Goal: Obtain resource: Obtain resource

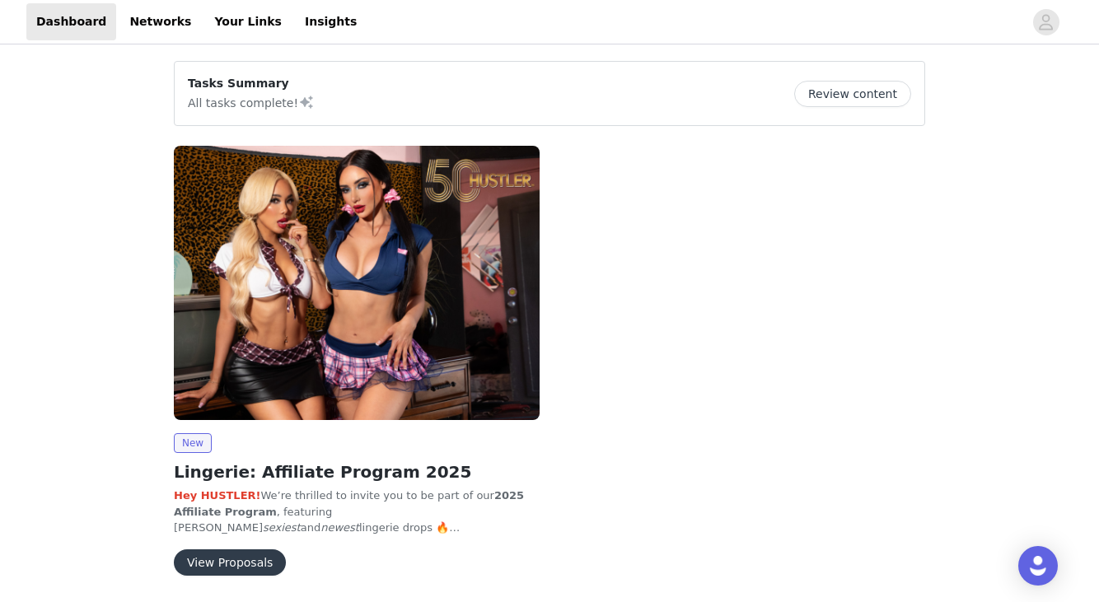
click at [189, 573] on button "View Proposals" at bounding box center [230, 562] width 112 height 26
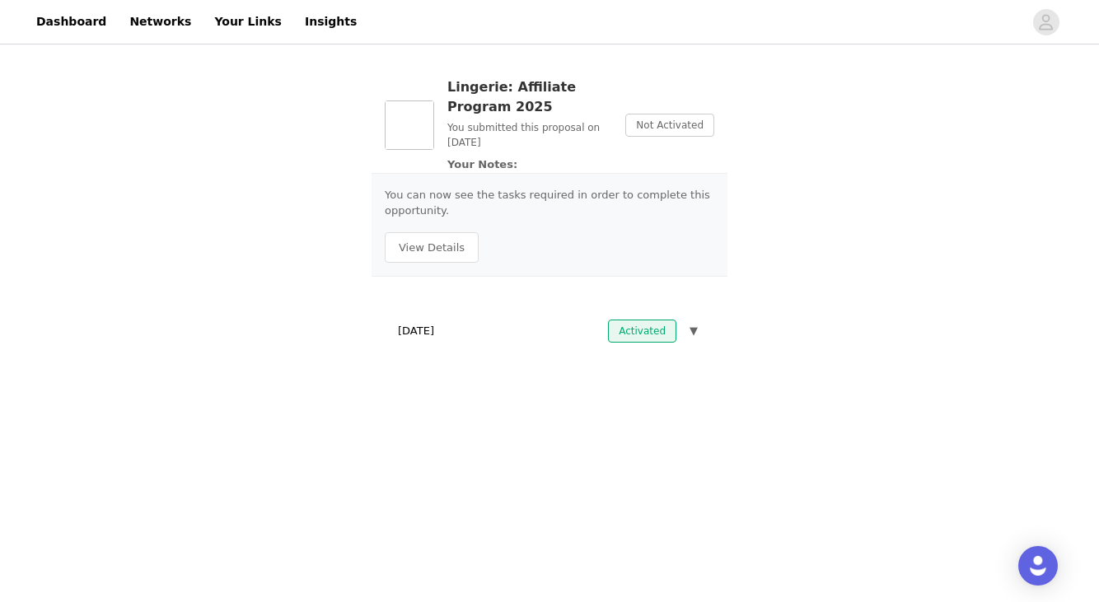
click at [692, 339] on button "▼" at bounding box center [693, 331] width 15 height 23
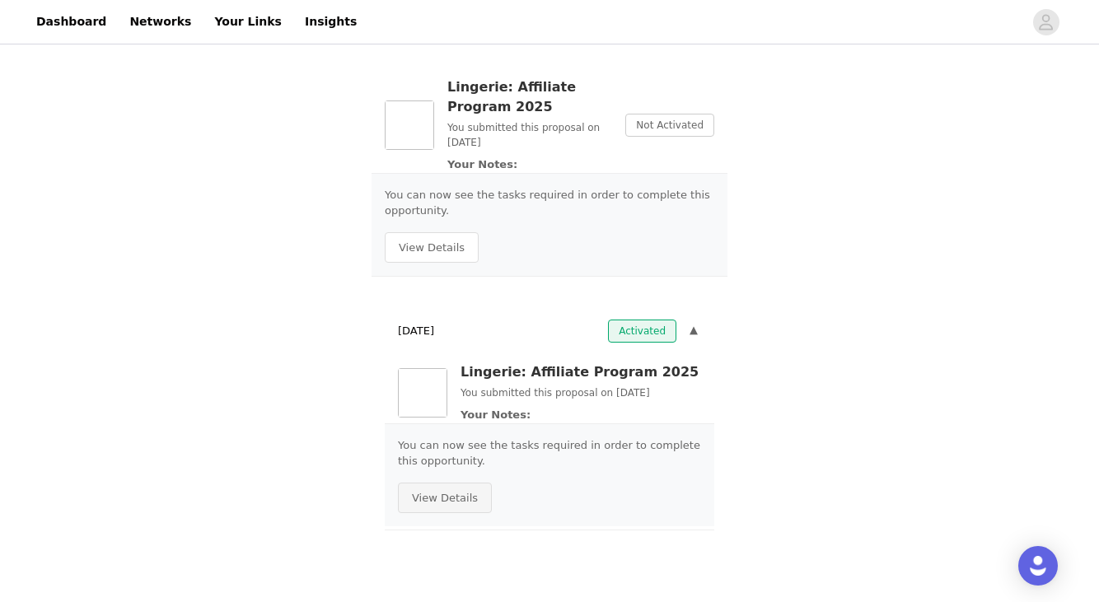
click at [423, 493] on button "View Details" at bounding box center [445, 498] width 94 height 31
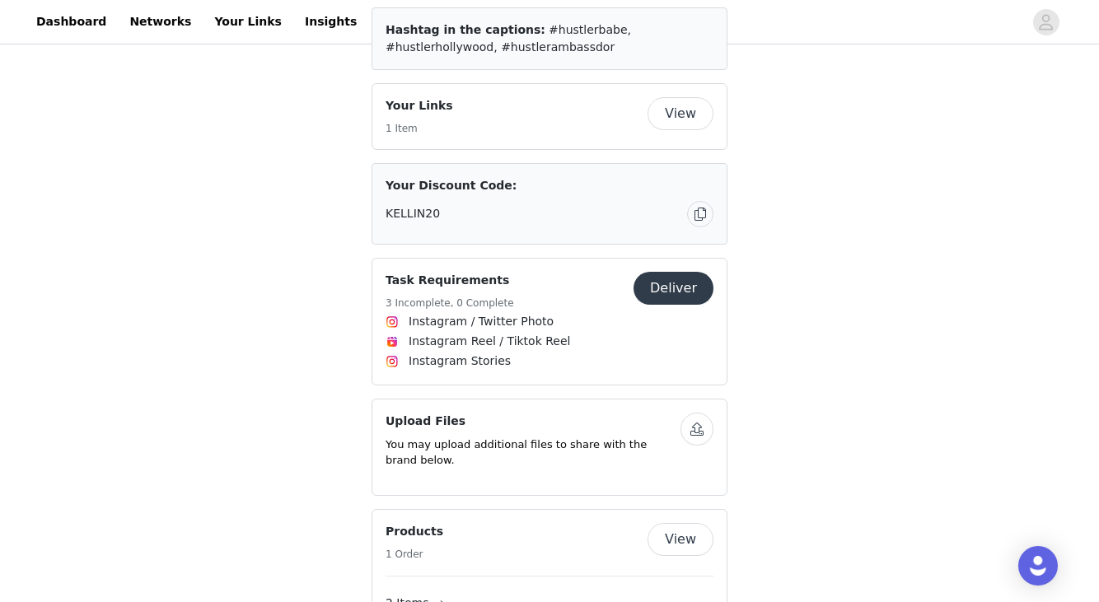
scroll to position [760, 0]
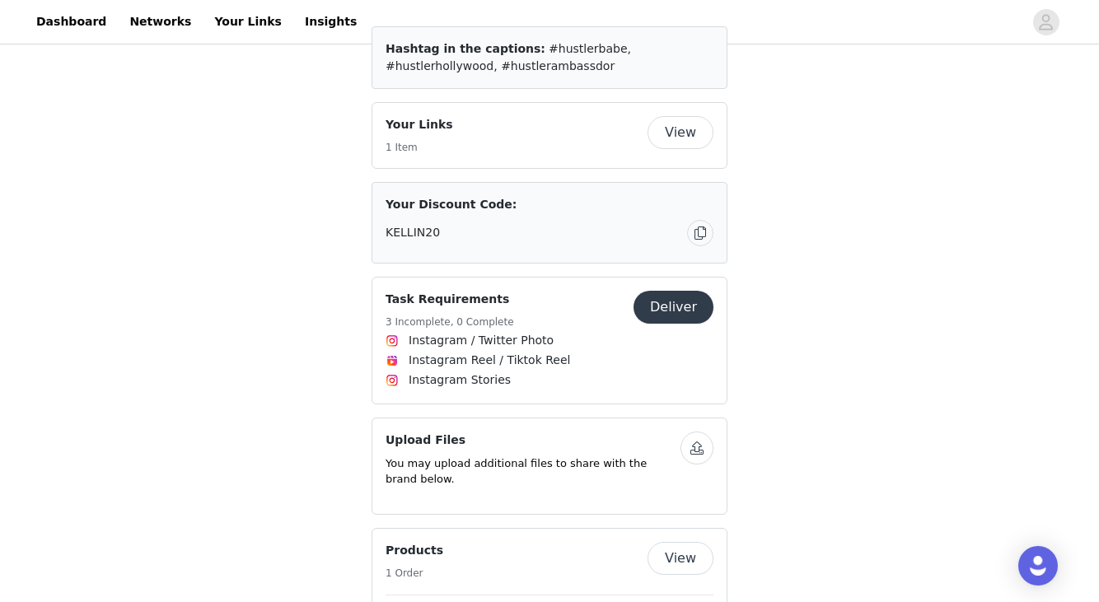
click at [691, 291] on button "Deliver" at bounding box center [674, 307] width 80 height 33
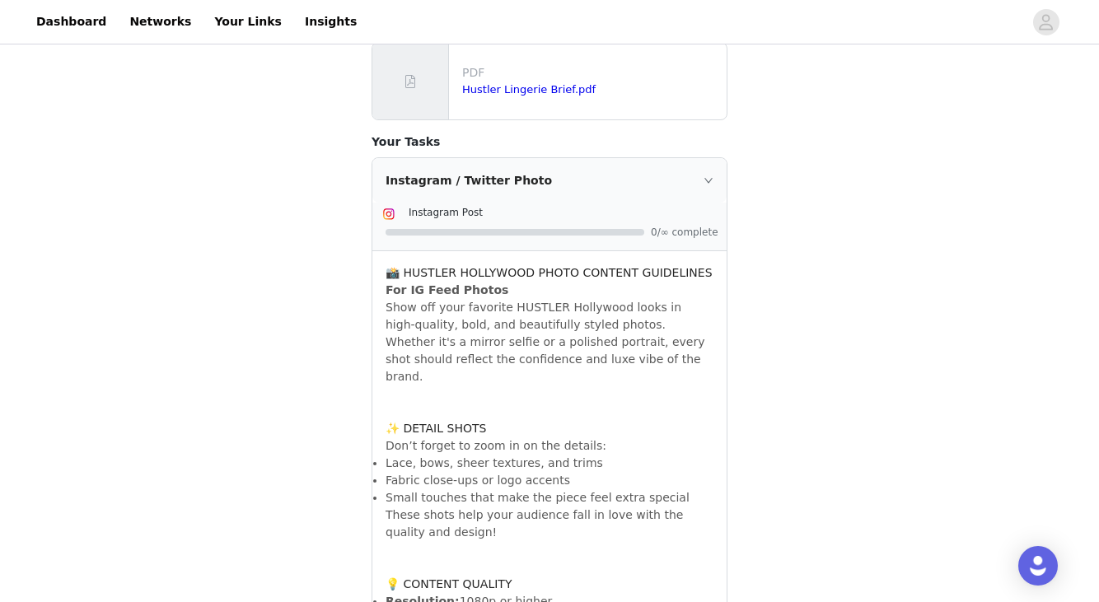
scroll to position [331, 0]
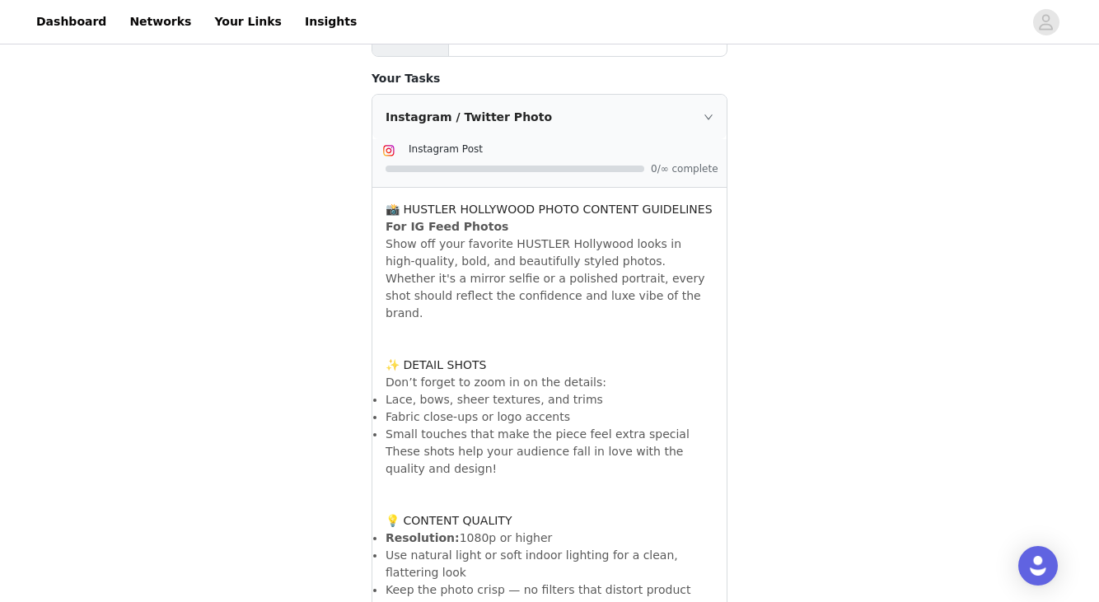
click at [710, 112] on icon "icon: right" at bounding box center [709, 117] width 10 height 10
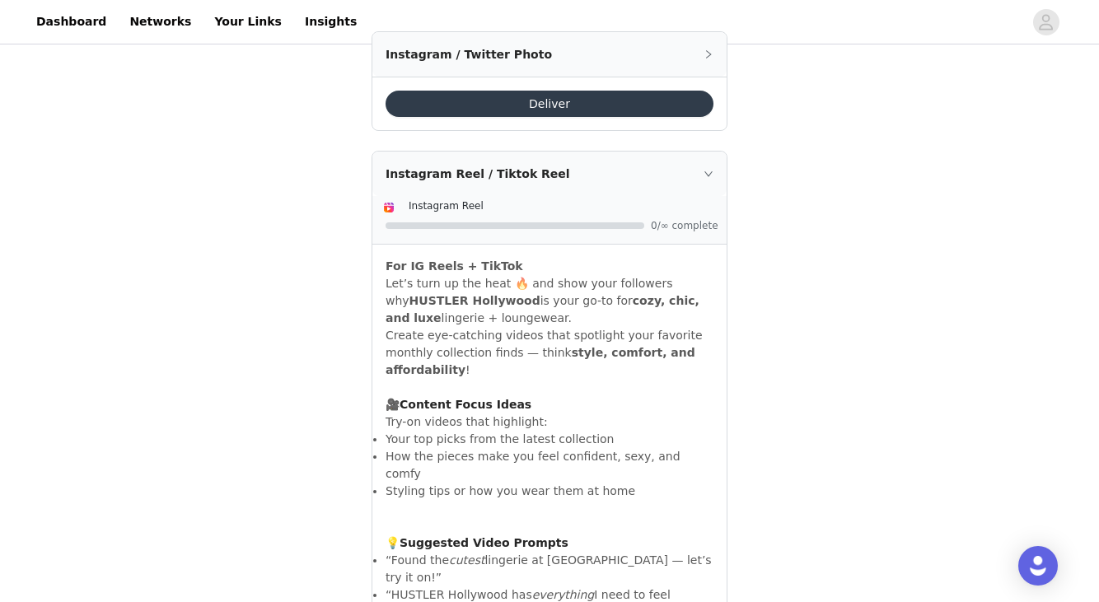
scroll to position [326, 0]
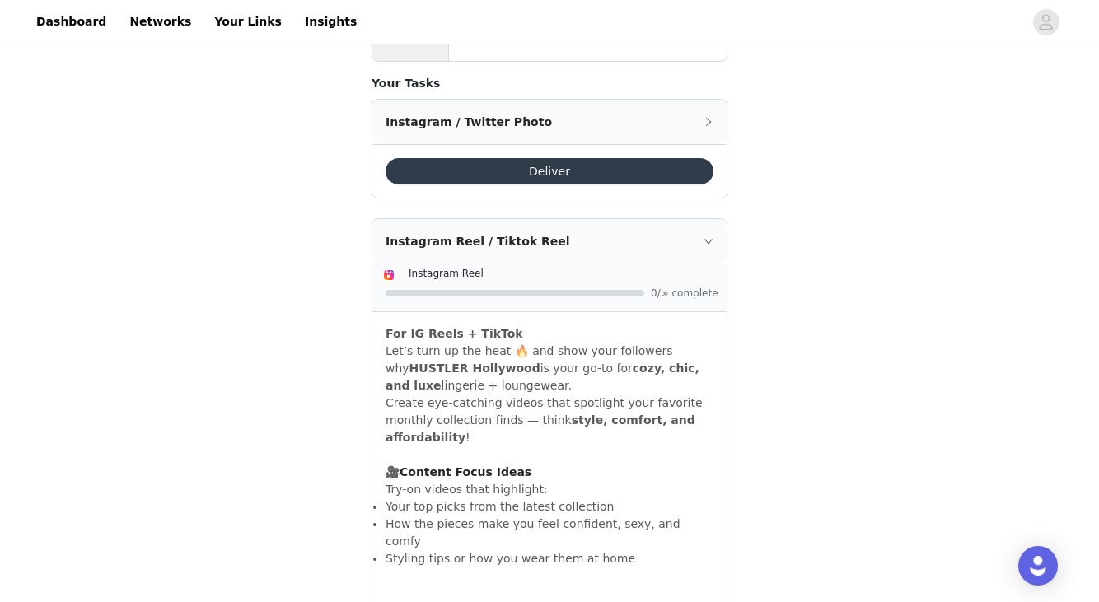
click at [708, 246] on div "Instagram Reel / Tiktok Reel" at bounding box center [549, 241] width 354 height 44
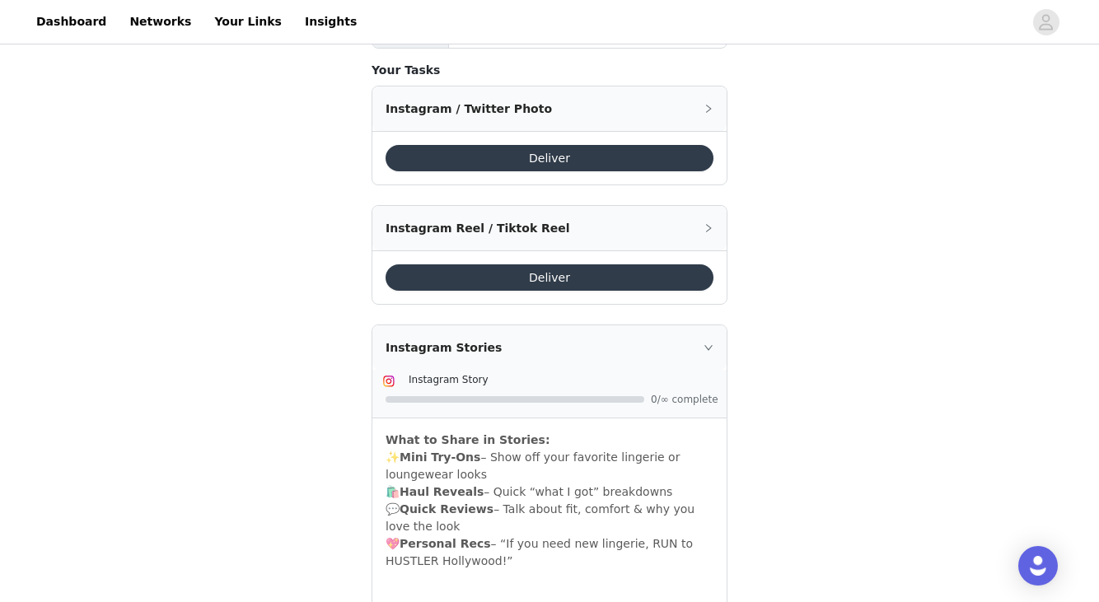
scroll to position [339, 0]
click at [704, 227] on icon "icon: right" at bounding box center [709, 228] width 10 height 10
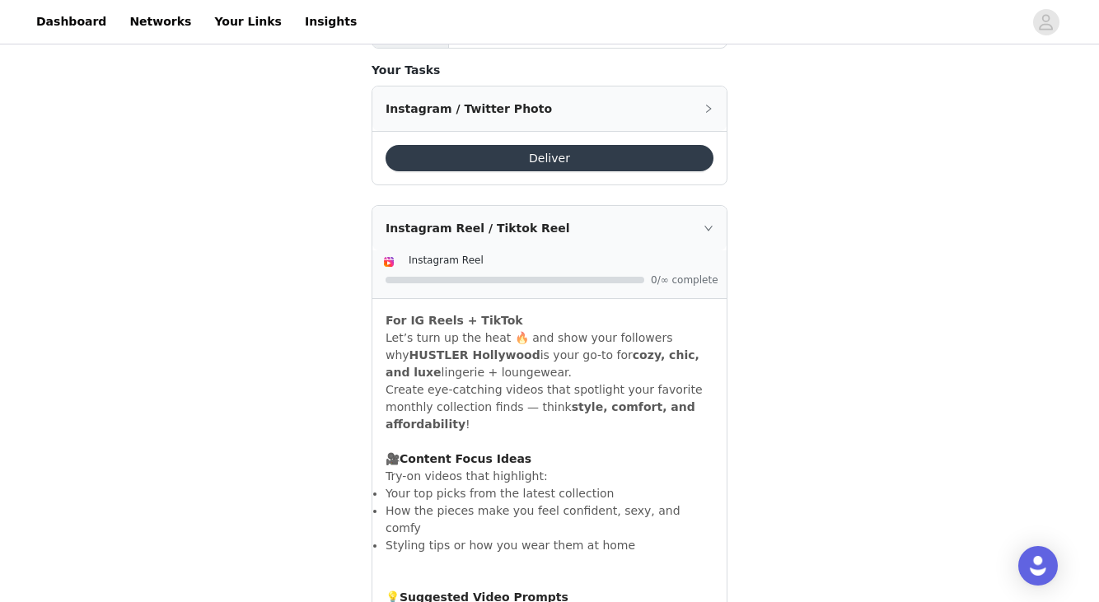
click at [708, 113] on icon "icon: right" at bounding box center [709, 109] width 10 height 10
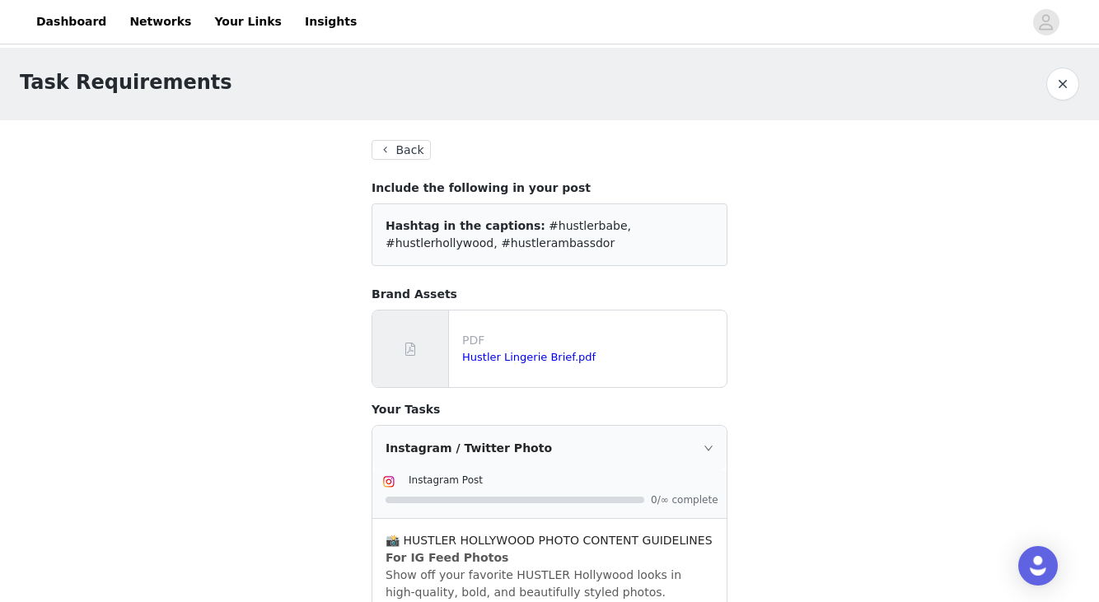
scroll to position [0, 0]
click at [1054, 88] on button "button" at bounding box center [1062, 84] width 33 height 33
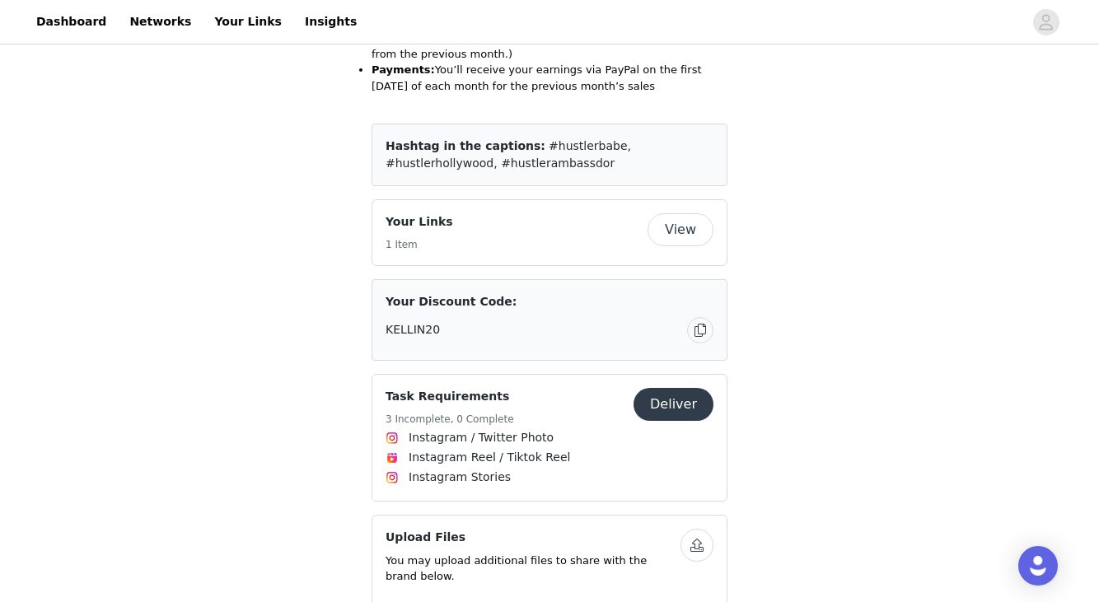
scroll to position [662, 0]
click at [682, 389] on button "Deliver" at bounding box center [674, 405] width 80 height 33
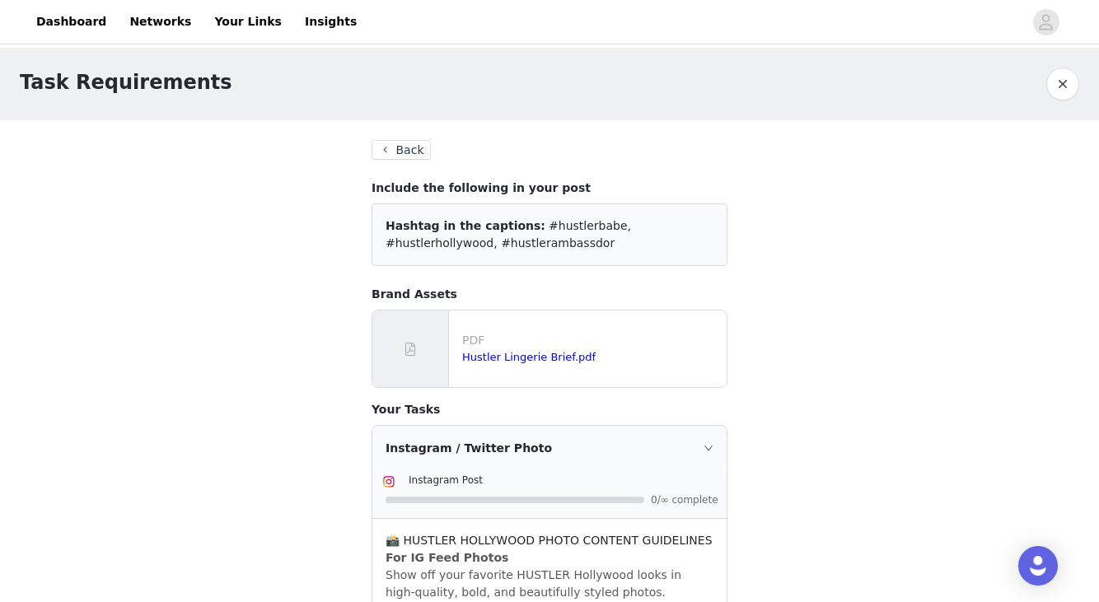
click at [411, 153] on button "Back" at bounding box center [401, 150] width 59 height 20
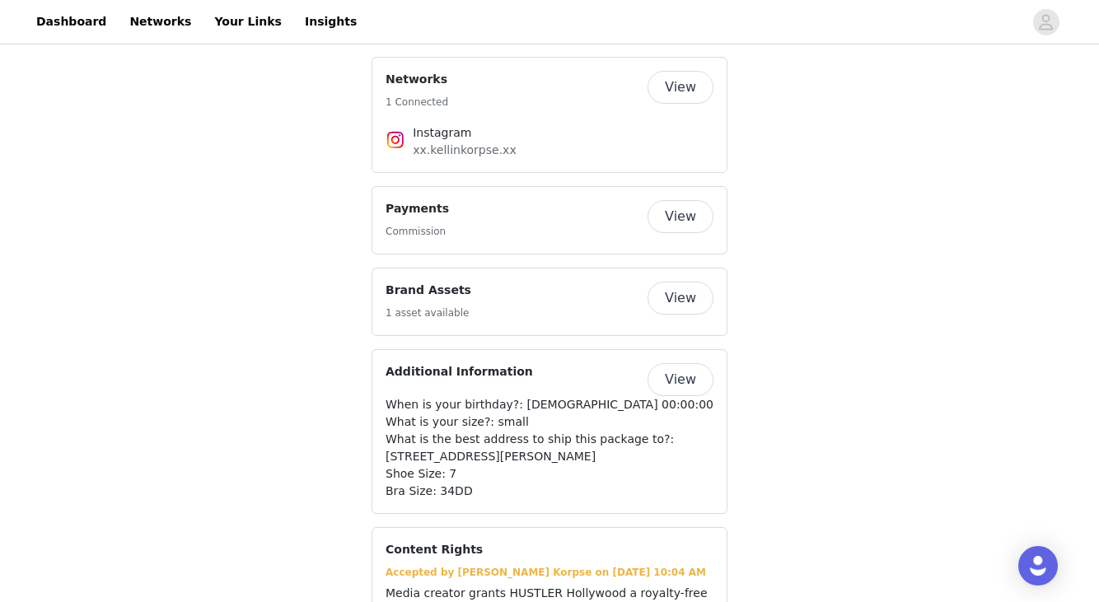
scroll to position [1422, 0]
click at [694, 283] on button "View" at bounding box center [681, 299] width 66 height 33
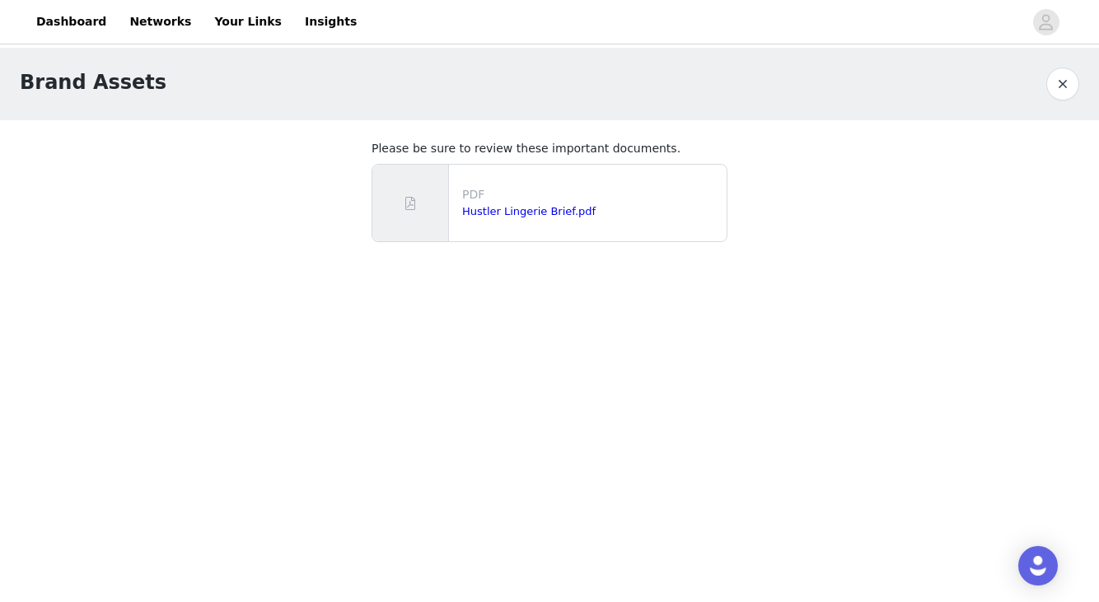
click at [1061, 86] on button "button" at bounding box center [1062, 84] width 33 height 33
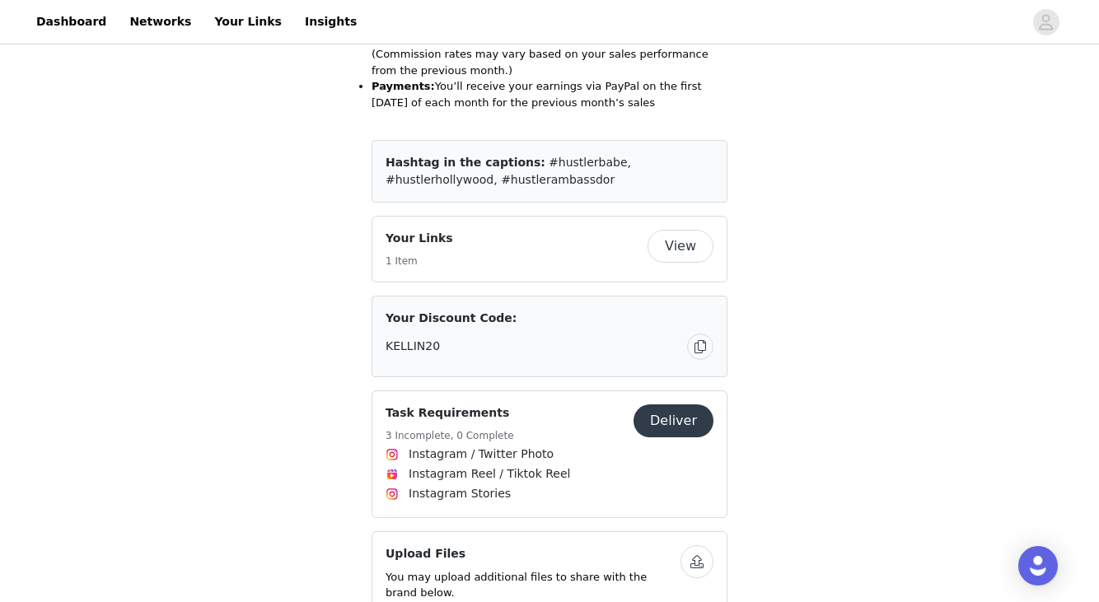
scroll to position [656, 0]
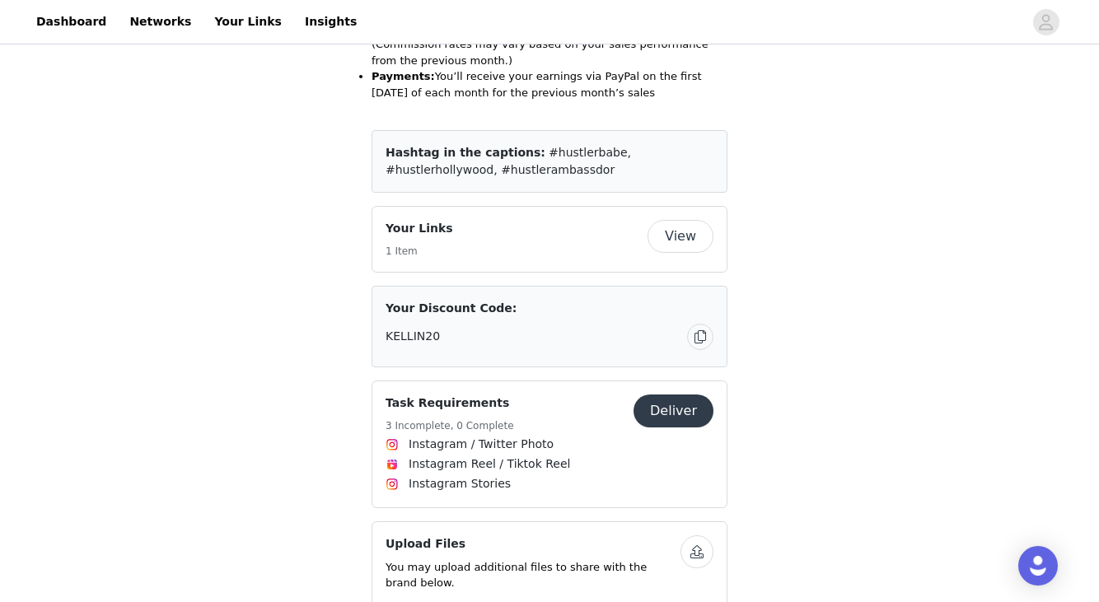
click at [602, 455] on span "Instagram Reel / Tiktok Reel" at bounding box center [550, 465] width 328 height 20
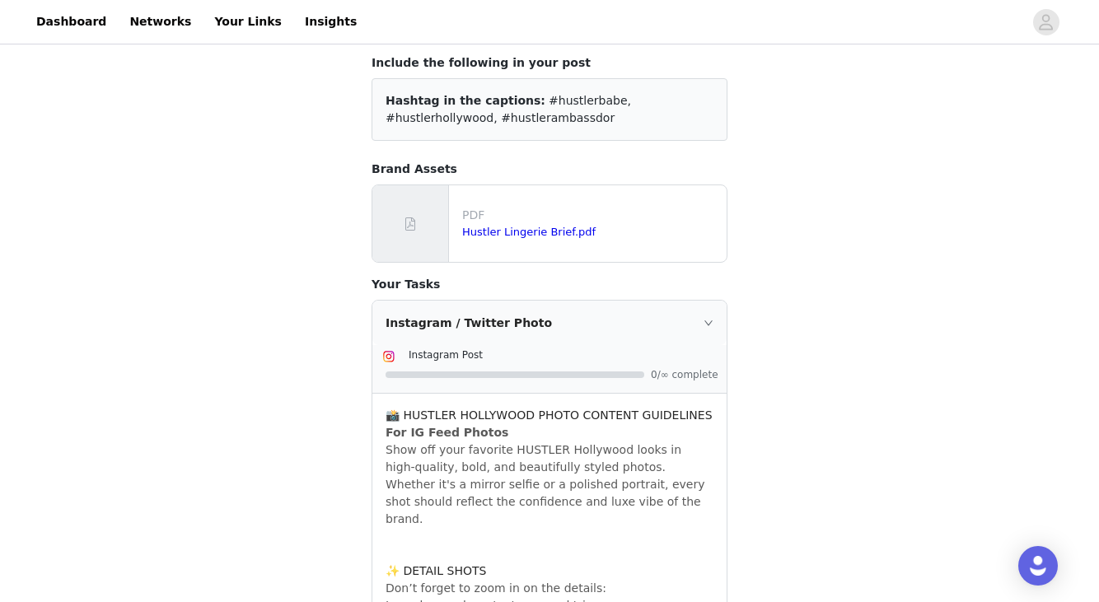
scroll to position [126, 0]
click at [556, 227] on link "Hustler Lingerie Brief.pdf" at bounding box center [528, 231] width 133 height 12
click at [409, 205] on div at bounding box center [410, 223] width 77 height 77
click at [507, 203] on div "PDF Hustler Lingerie Brief.pdf" at bounding box center [591, 222] width 271 height 47
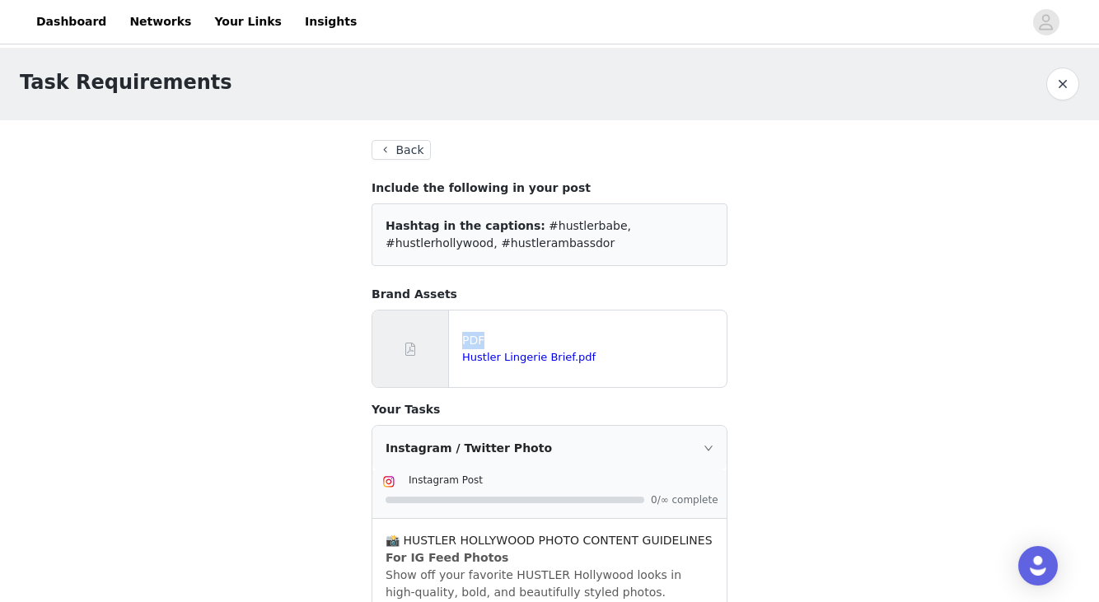
scroll to position [0, 0]
